Goal: Transaction & Acquisition: Purchase product/service

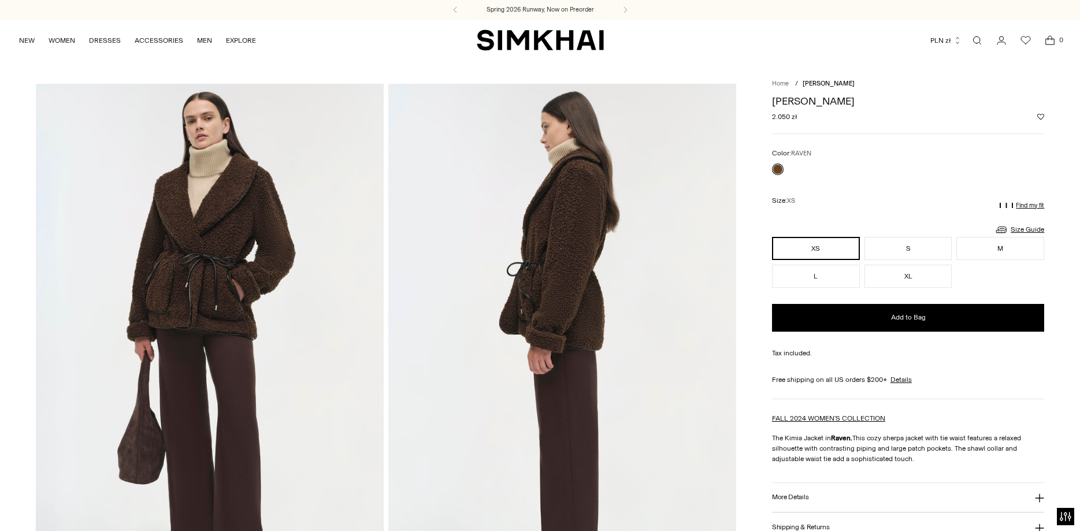
click at [786, 82] on link "Home" at bounding box center [780, 84] width 17 height 8
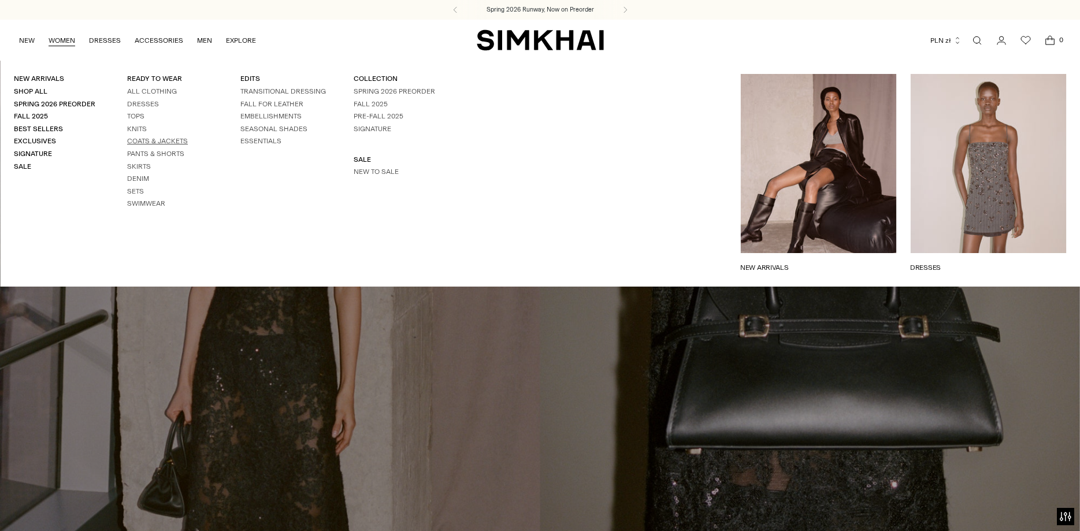
click at [149, 140] on link "Coats & Jackets" at bounding box center [157, 141] width 61 height 8
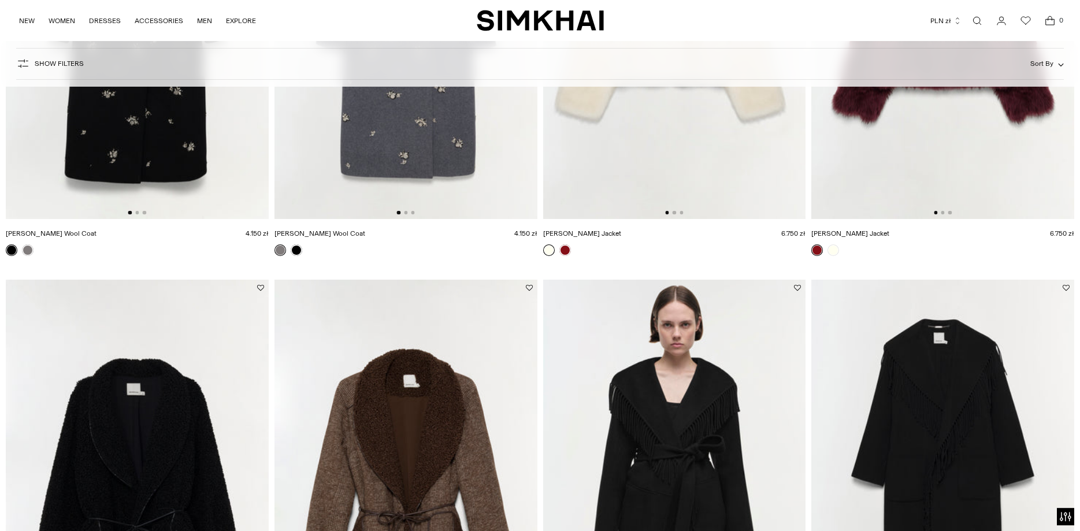
scroll to position [1769, 0]
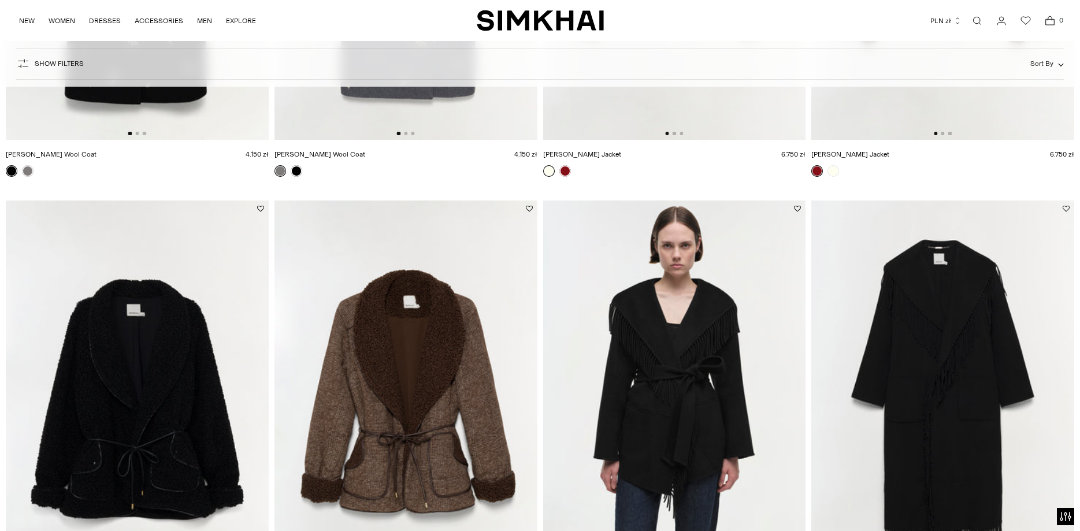
click at [210, 359] on img at bounding box center [137, 398] width 263 height 394
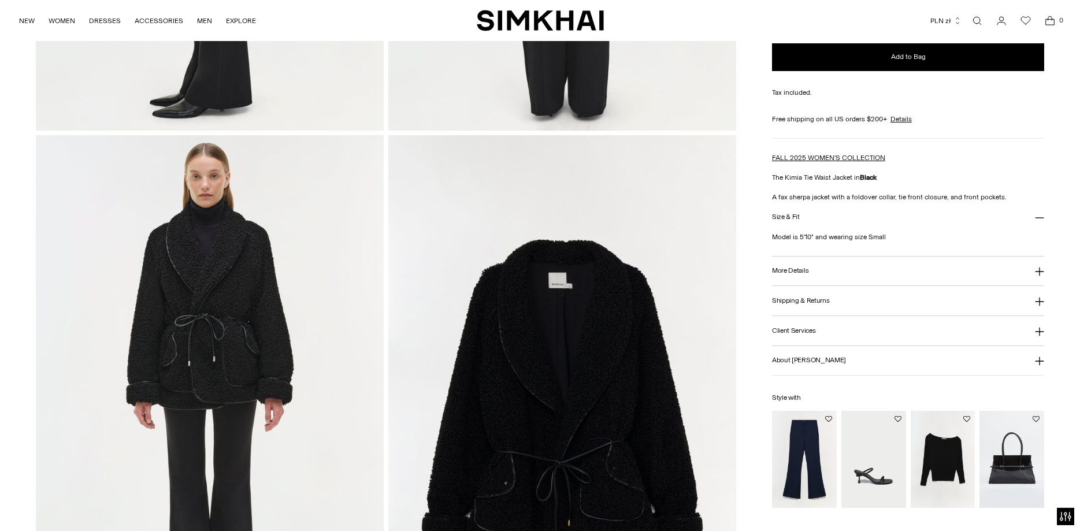
scroll to position [1061, 0]
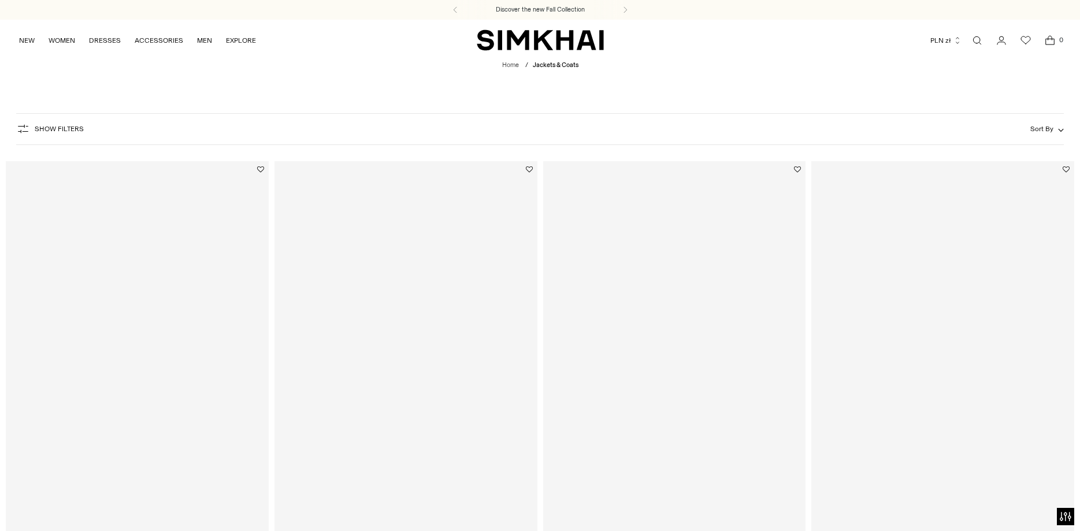
scroll to position [1769, 0]
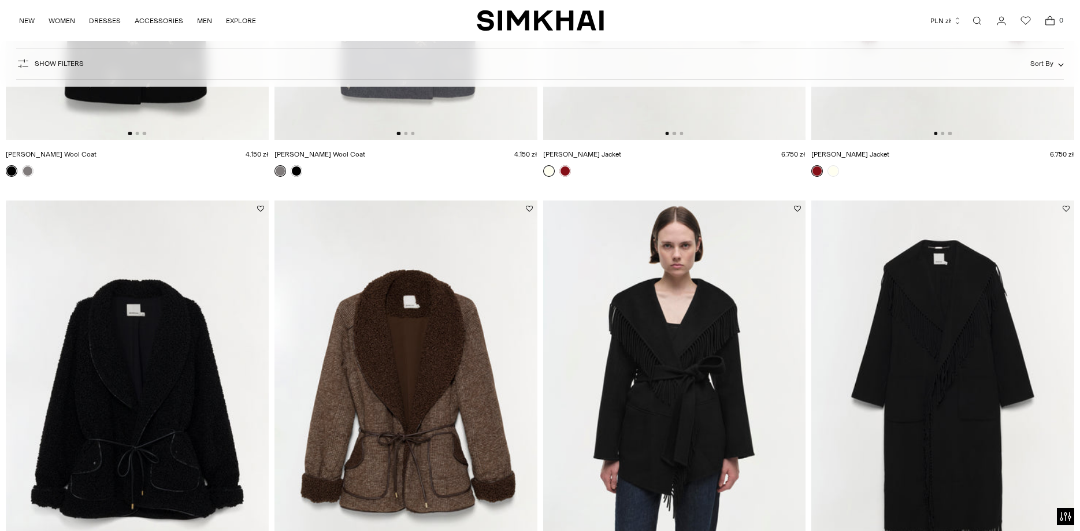
click at [453, 342] on img at bounding box center [406, 398] width 263 height 394
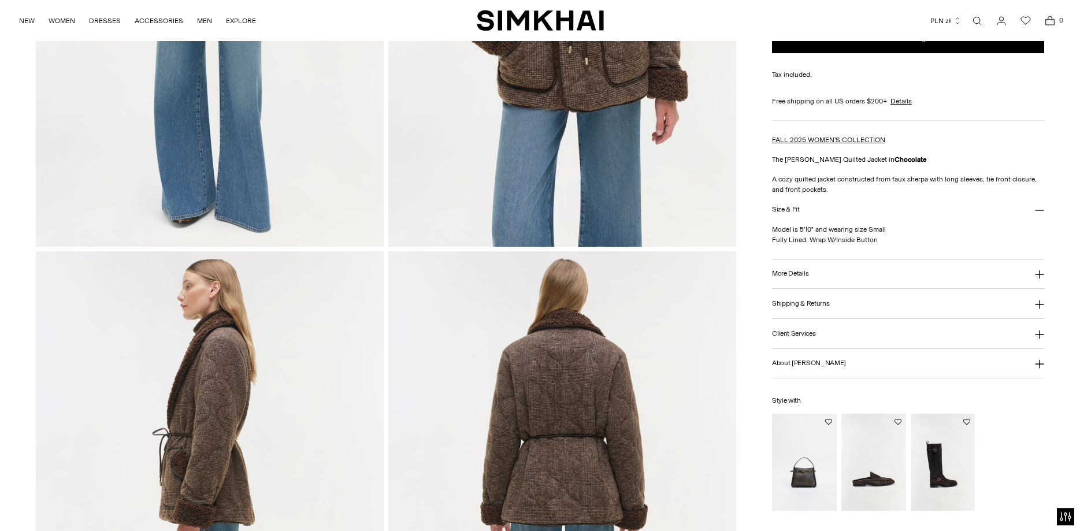
scroll to position [413, 0]
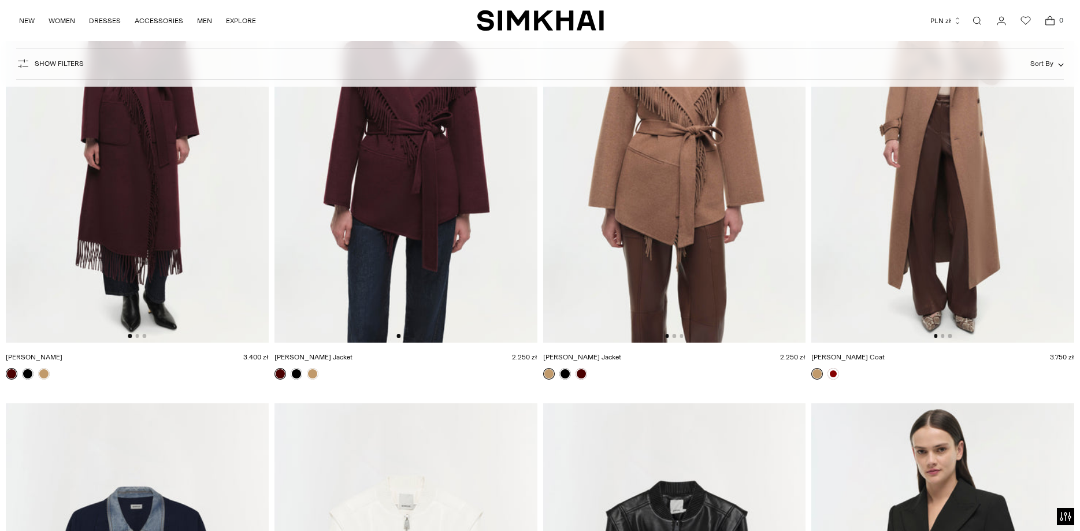
scroll to position [2771, 0]
